Goal: Task Accomplishment & Management: Use online tool/utility

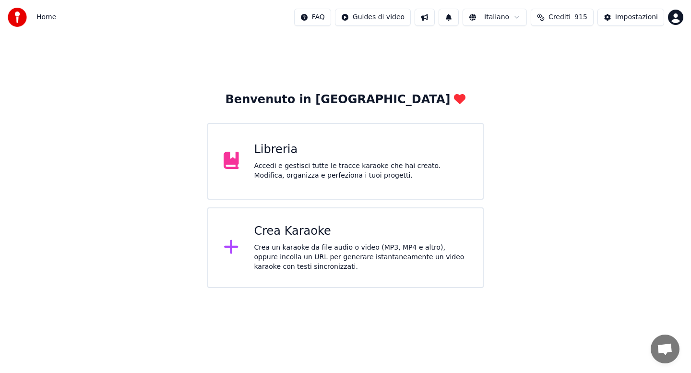
click at [288, 236] on div "Crea Karaoke" at bounding box center [361, 231] width 214 height 15
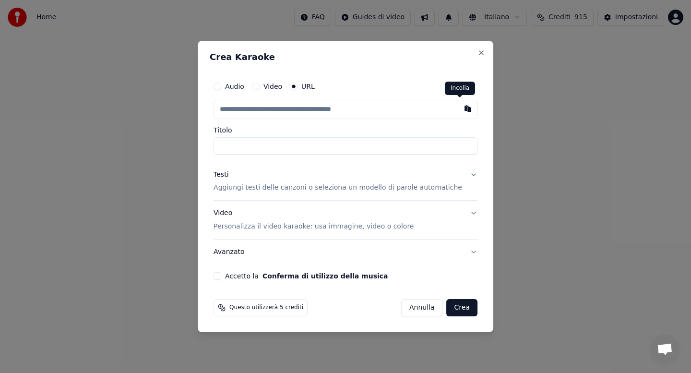
click at [460, 109] on button "button" at bounding box center [467, 108] width 19 height 17
type input "**********"
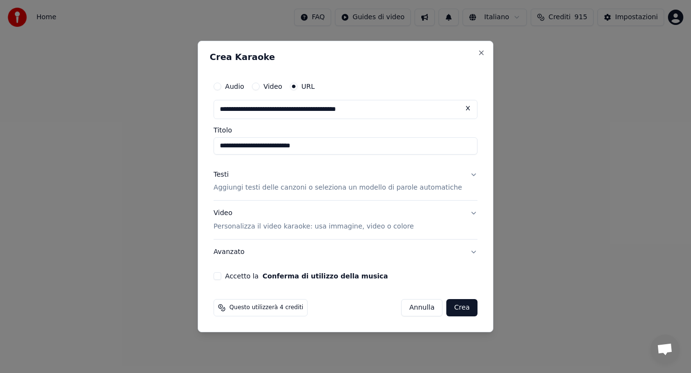
type input "**********"
click at [221, 275] on button "Accetto la Conferma di utilizzo della musica" at bounding box center [218, 276] width 8 height 8
click at [464, 174] on button "Testi Aggiungi testi delle canzoni o seleziona un modello di parole automatiche" at bounding box center [346, 181] width 264 height 38
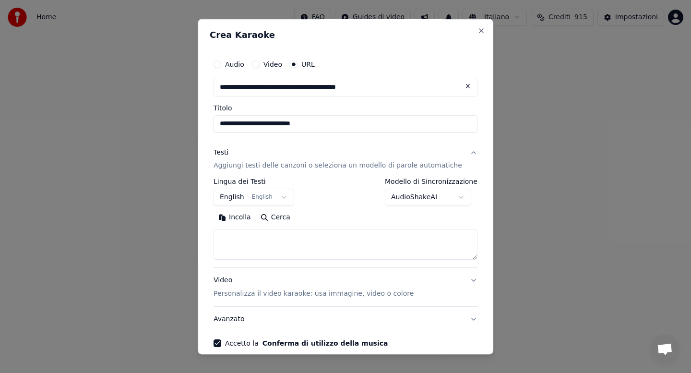
click at [245, 218] on button "Incolla" at bounding box center [235, 217] width 42 height 15
type textarea "**********"
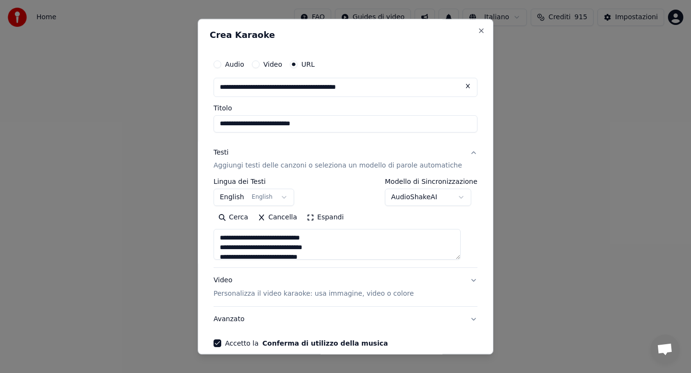
click at [432, 334] on div "**********" at bounding box center [346, 201] width 272 height 300
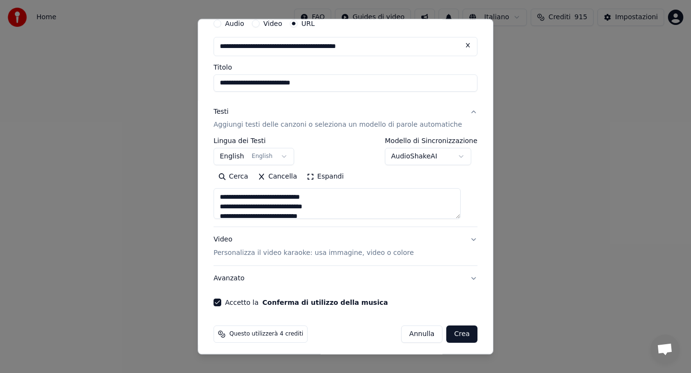
scroll to position [45, 0]
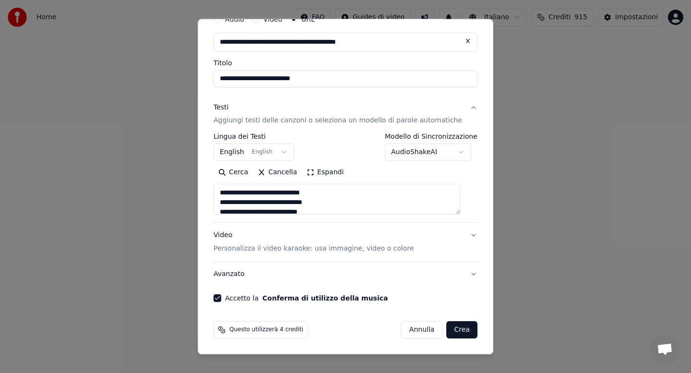
click at [451, 331] on button "Crea" at bounding box center [462, 330] width 31 height 17
select select "**"
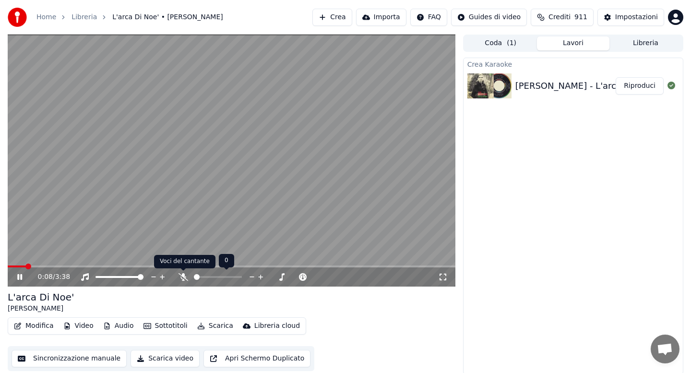
click at [183, 278] on icon at bounding box center [184, 277] width 10 height 8
click at [184, 277] on icon at bounding box center [182, 277] width 5 height 8
click at [184, 277] on icon at bounding box center [184, 277] width 10 height 8
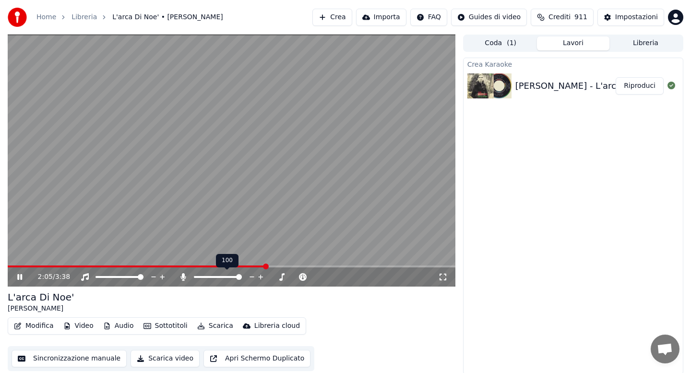
click at [184, 277] on icon at bounding box center [184, 277] width 10 height 8
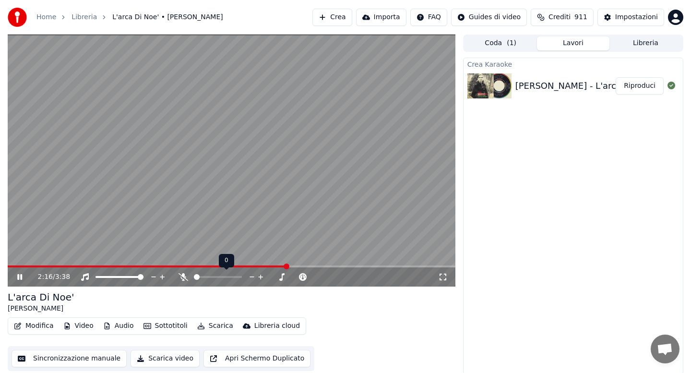
click at [184, 277] on icon at bounding box center [184, 277] width 10 height 8
click at [182, 278] on icon at bounding box center [182, 277] width 5 height 8
click at [182, 278] on icon at bounding box center [184, 277] width 10 height 8
click at [182, 278] on icon at bounding box center [182, 277] width 5 height 8
click at [214, 325] on button "Scarica" at bounding box center [215, 325] width 44 height 13
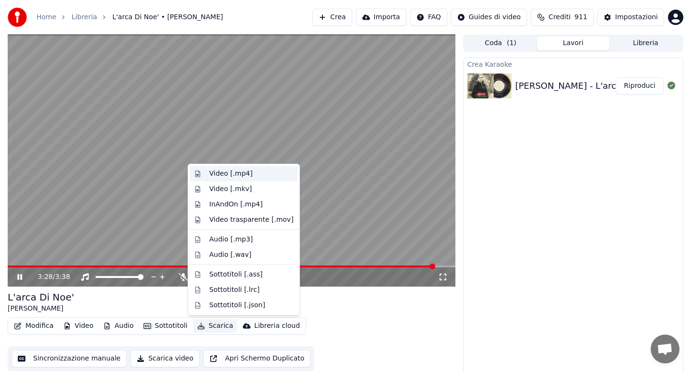
click at [223, 174] on div "Video [.mp4]" at bounding box center [230, 174] width 43 height 10
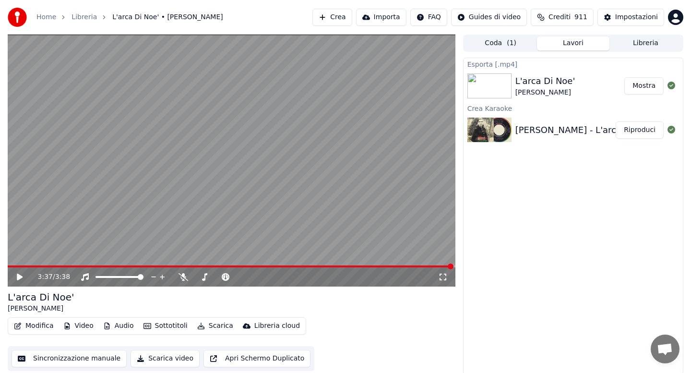
click at [43, 19] on link "Home" at bounding box center [46, 17] width 20 height 10
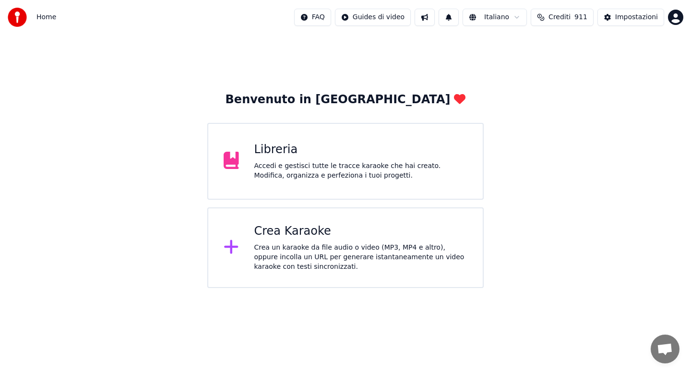
click at [274, 240] on div "Crea Karaoke Crea un karaoke da file audio o video (MP3, MP4 e altro), oppure i…" at bounding box center [361, 248] width 214 height 48
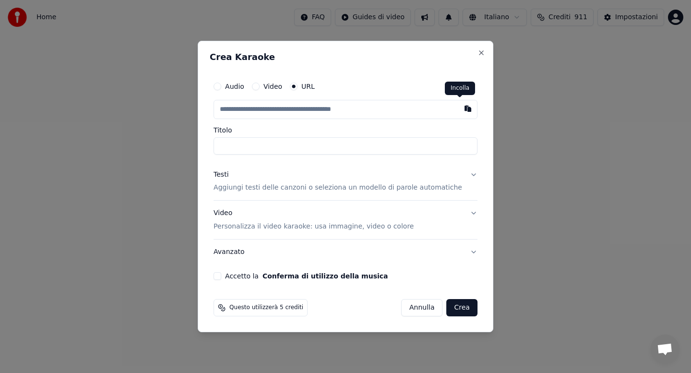
click at [461, 113] on button "button" at bounding box center [467, 108] width 19 height 17
type input "**********"
click at [463, 176] on button "Testi Aggiungi testi delle canzoni o seleziona un modello di parole automatiche" at bounding box center [346, 181] width 264 height 38
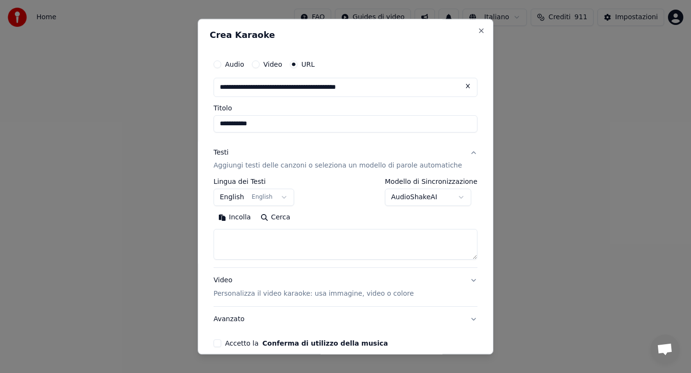
click at [247, 217] on button "Incolla" at bounding box center [235, 217] width 42 height 15
type textarea "**********"
click at [221, 344] on button "Accetto la Conferma di utilizzo della musica" at bounding box center [218, 344] width 8 height 8
click at [422, 333] on div "**********" at bounding box center [346, 201] width 272 height 300
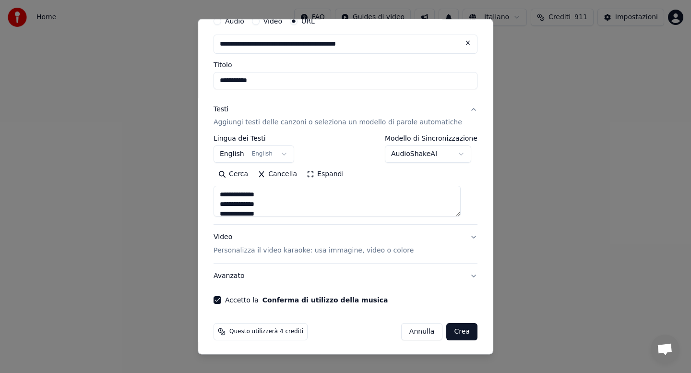
scroll to position [45, 0]
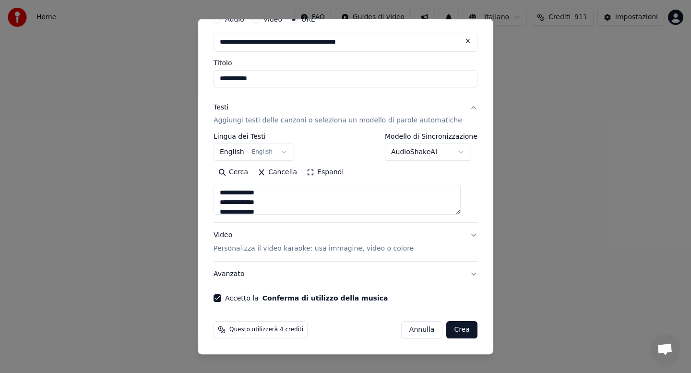
click at [449, 333] on button "Crea" at bounding box center [462, 330] width 31 height 17
select select "**"
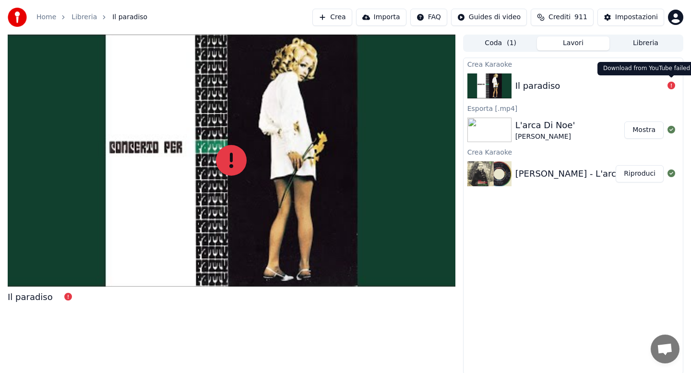
click at [668, 84] on icon at bounding box center [672, 86] width 8 height 8
click at [671, 85] on icon at bounding box center [672, 86] width 8 height 8
click at [48, 18] on link "Home" at bounding box center [46, 17] width 20 height 10
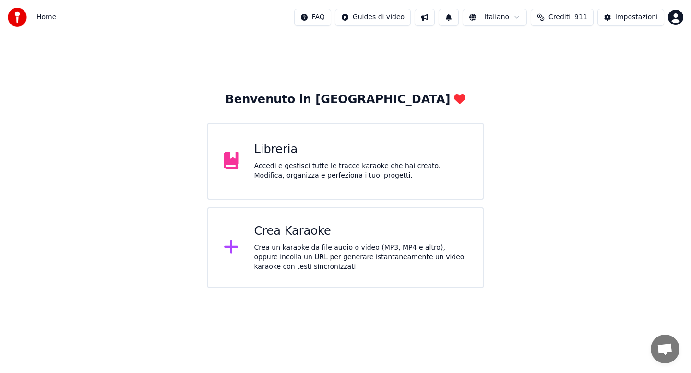
click at [289, 231] on div "Crea Karaoke" at bounding box center [361, 231] width 214 height 15
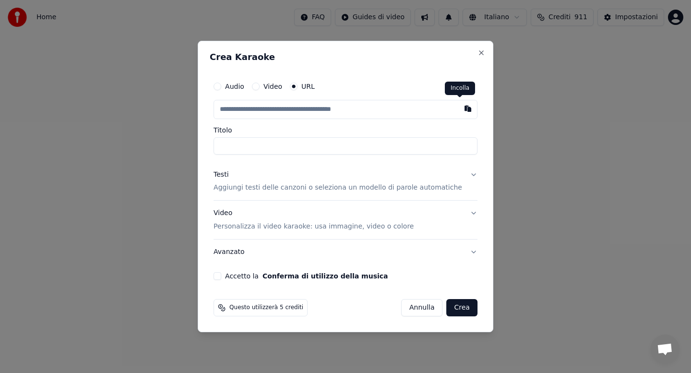
click at [458, 107] on button "button" at bounding box center [467, 108] width 19 height 17
type input "**********"
click at [465, 176] on button "Testi Aggiungi testi delle canzoni o seleziona un modello di parole automatiche" at bounding box center [346, 181] width 264 height 38
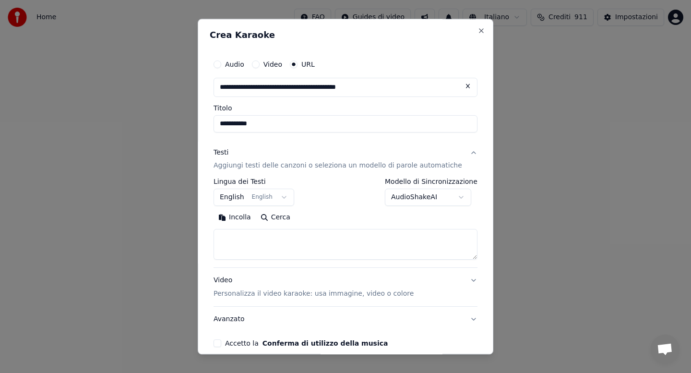
click at [244, 219] on button "Incolla" at bounding box center [235, 217] width 42 height 15
drag, startPoint x: 412, startPoint y: 237, endPoint x: 235, endPoint y: 240, distance: 176.6
click at [235, 240] on textarea "**********" at bounding box center [337, 244] width 247 height 31
type textarea "*"
click at [248, 217] on button "Incolla" at bounding box center [235, 217] width 42 height 15
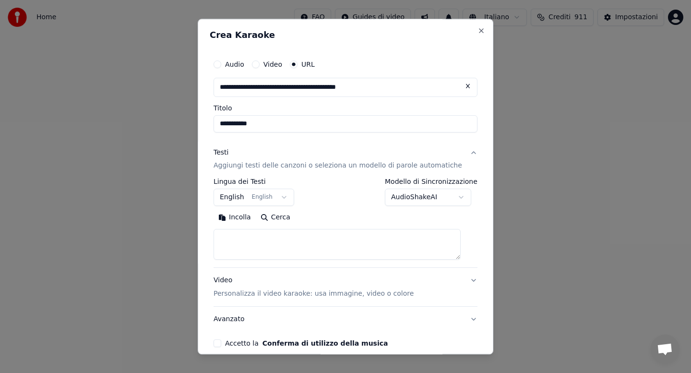
type textarea "**********"
click at [221, 343] on button "Accetto la Conferma di utilizzo della musica" at bounding box center [218, 344] width 8 height 8
click at [430, 332] on button "Avanzato" at bounding box center [346, 319] width 264 height 25
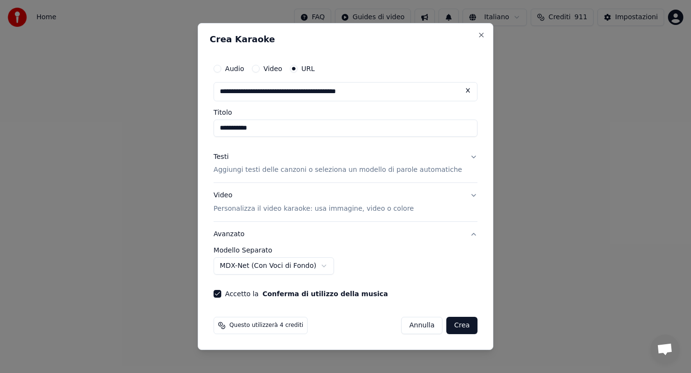
click at [457, 324] on button "Crea" at bounding box center [462, 325] width 31 height 17
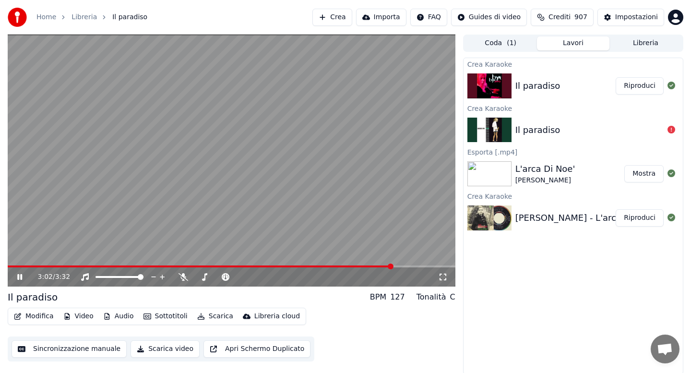
click at [11, 266] on span at bounding box center [200, 266] width 385 height 2
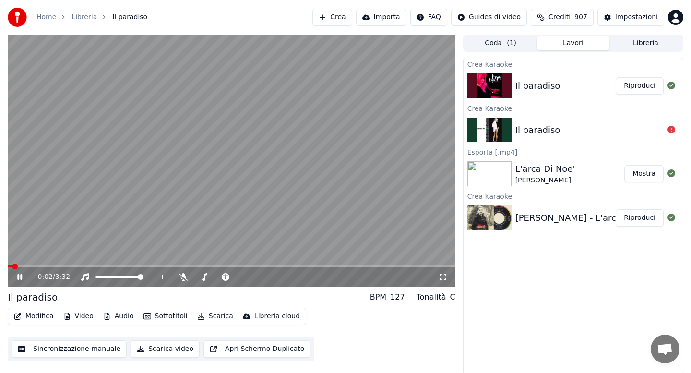
click at [21, 276] on icon at bounding box center [19, 277] width 5 height 6
click at [21, 277] on icon at bounding box center [20, 277] width 6 height 7
click at [11, 265] on span at bounding box center [18, 266] width 20 height 2
click at [184, 276] on icon at bounding box center [184, 277] width 10 height 8
click at [182, 279] on icon at bounding box center [182, 277] width 5 height 8
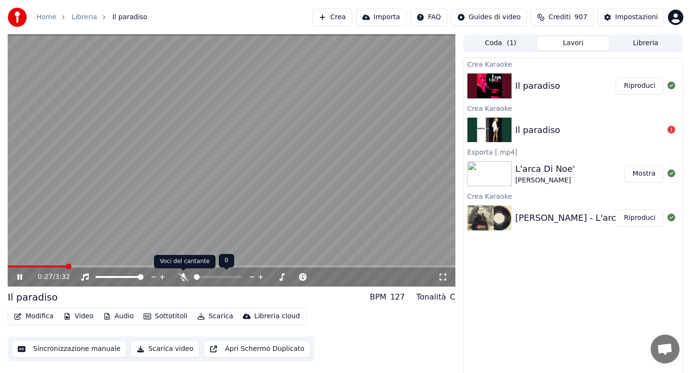
click at [182, 278] on icon at bounding box center [184, 277] width 10 height 8
click at [182, 278] on icon at bounding box center [182, 277] width 5 height 8
click at [183, 278] on icon at bounding box center [184, 277] width 10 height 8
click at [183, 278] on icon at bounding box center [182, 277] width 5 height 8
click at [184, 277] on icon at bounding box center [184, 277] width 10 height 8
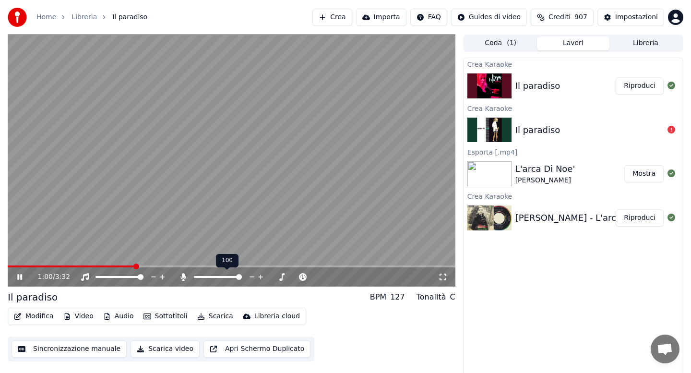
click at [184, 277] on icon at bounding box center [182, 277] width 5 height 8
click at [185, 277] on icon at bounding box center [184, 277] width 10 height 8
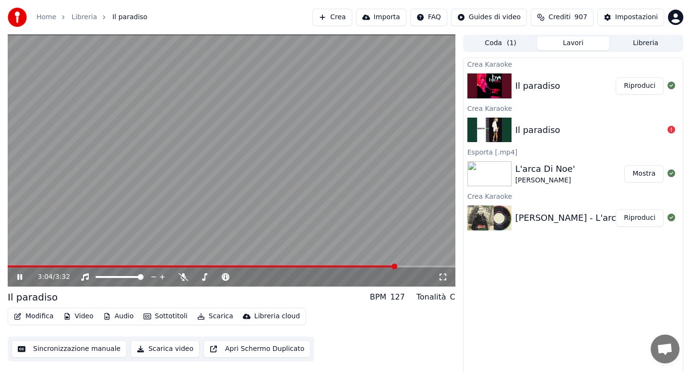
click at [218, 315] on button "Scarica" at bounding box center [215, 316] width 44 height 13
click at [163, 167] on video at bounding box center [232, 161] width 448 height 252
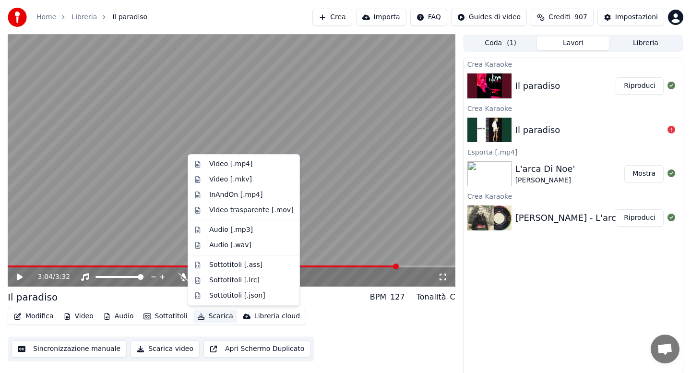
click at [220, 314] on button "Scarica" at bounding box center [215, 316] width 44 height 13
click at [223, 163] on div "Video [.mp4]" at bounding box center [230, 164] width 43 height 10
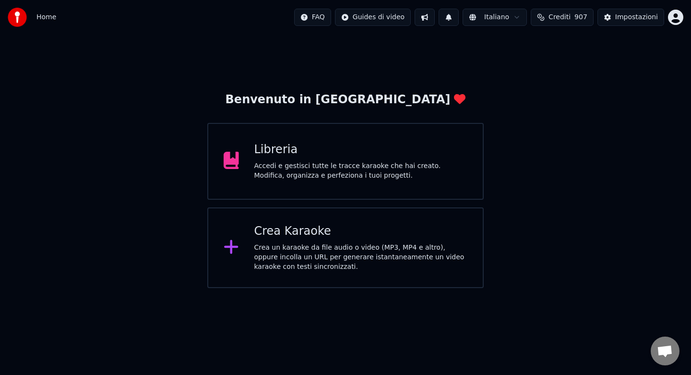
click at [292, 168] on div "Accedi e gestisci tutte le tracce karaoke che hai creato. Modifica, organizza e…" at bounding box center [361, 170] width 214 height 19
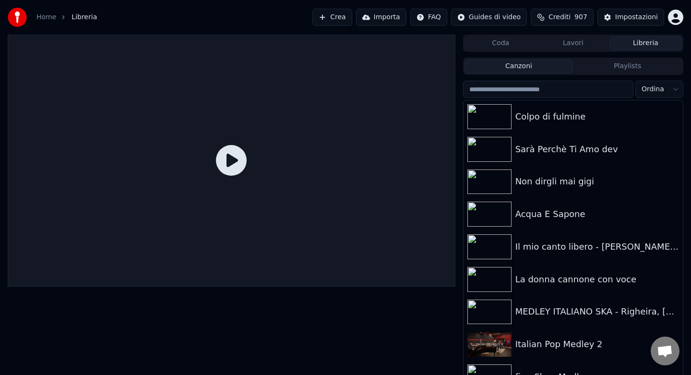
click at [538, 94] on input "search" at bounding box center [548, 89] width 170 height 17
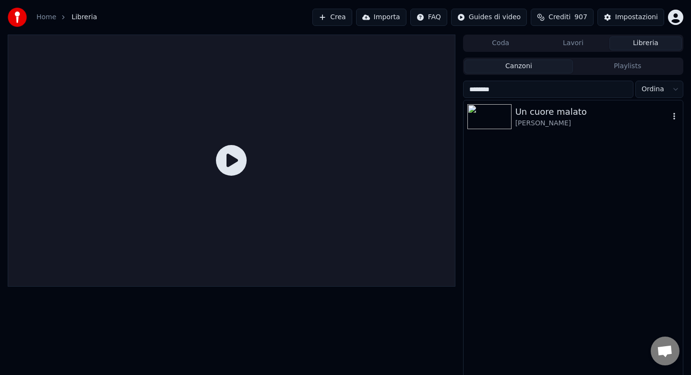
type input "********"
click at [558, 121] on div "[PERSON_NAME]" at bounding box center [592, 124] width 154 height 10
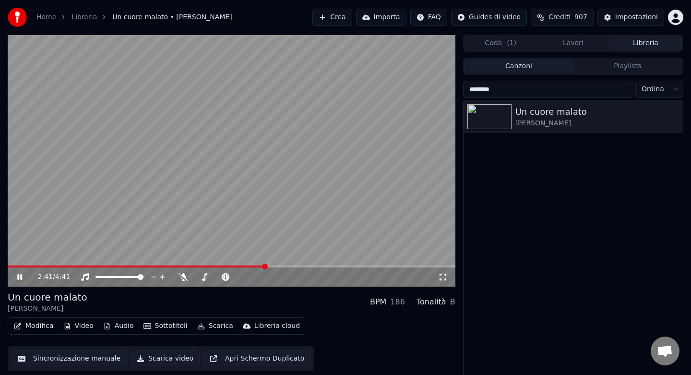
click at [247, 267] on div "2:41 / 4:41" at bounding box center [232, 276] width 448 height 19
click at [246, 266] on span at bounding box center [138, 266] width 261 height 2
click at [182, 277] on icon at bounding box center [184, 277] width 10 height 8
click at [182, 277] on icon at bounding box center [182, 277] width 5 height 8
click at [242, 266] on span at bounding box center [126, 266] width 236 height 2
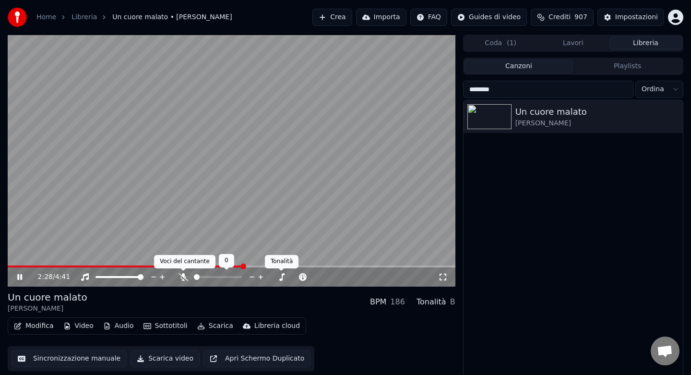
click at [183, 278] on icon at bounding box center [184, 277] width 10 height 8
click at [253, 265] on span at bounding box center [136, 266] width 257 height 2
click at [251, 265] on span at bounding box center [135, 266] width 255 height 2
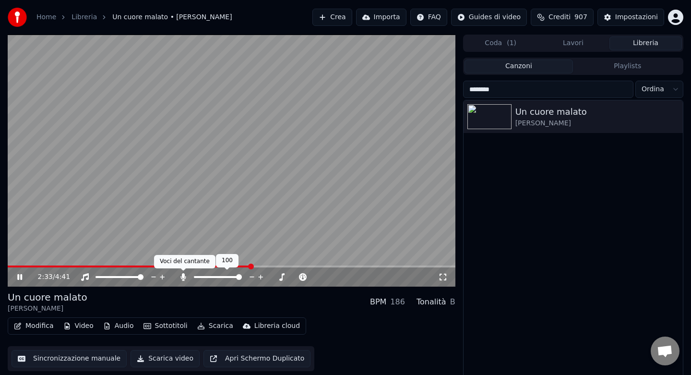
click at [185, 277] on icon at bounding box center [184, 277] width 10 height 8
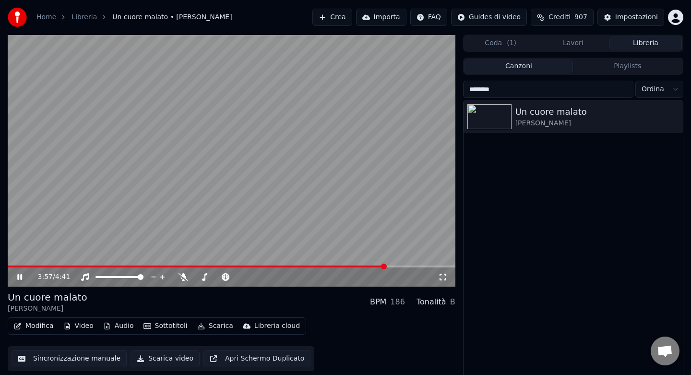
click at [19, 275] on icon at bounding box center [19, 277] width 5 height 6
